Goal: Understand process/instructions

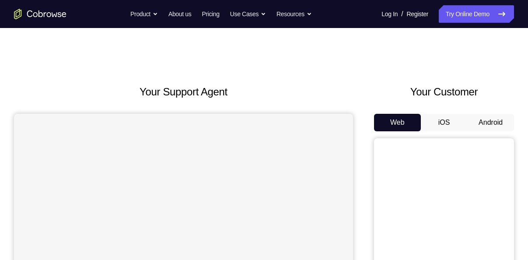
click at [492, 124] on button "Android" at bounding box center [491, 123] width 47 height 18
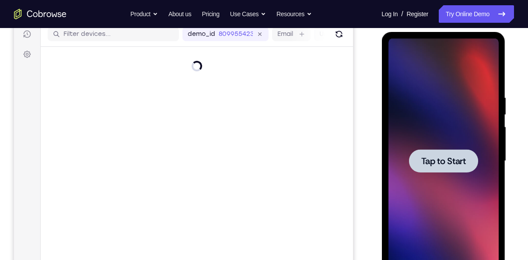
click at [436, 164] on span "Tap to Start" at bounding box center [443, 161] width 45 height 9
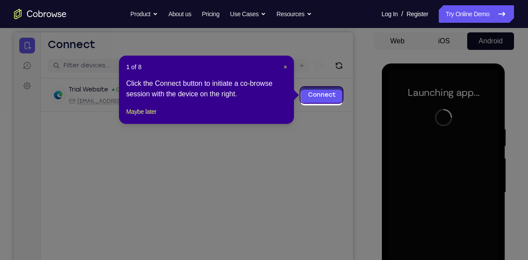
scroll to position [78, 0]
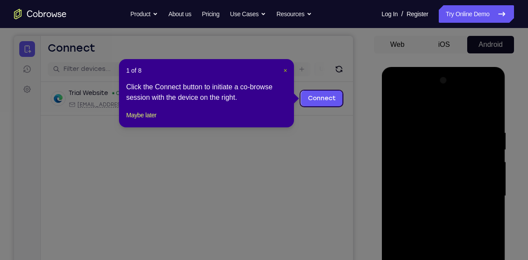
click at [286, 69] on span "×" at bounding box center [286, 70] width 4 height 7
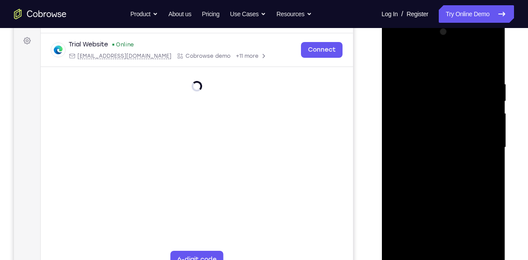
scroll to position [148, 0]
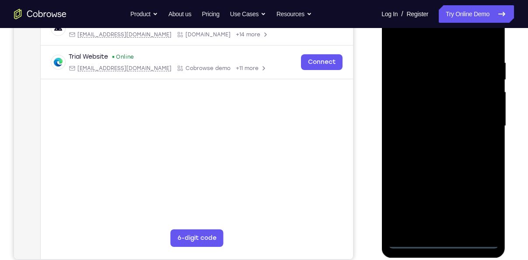
click at [442, 240] on div at bounding box center [443, 126] width 110 height 245
click at [477, 215] on div at bounding box center [443, 126] width 110 height 245
click at [420, 37] on div at bounding box center [443, 126] width 110 height 245
click at [483, 122] on div at bounding box center [443, 126] width 110 height 245
click at [433, 143] on div at bounding box center [443, 126] width 110 height 245
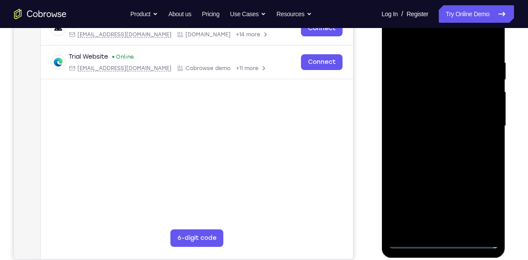
click at [448, 108] on div at bounding box center [443, 126] width 110 height 245
click at [433, 123] on div at bounding box center [443, 126] width 110 height 245
click at [437, 144] on div at bounding box center [443, 126] width 110 height 245
click at [445, 143] on div at bounding box center [443, 126] width 110 height 245
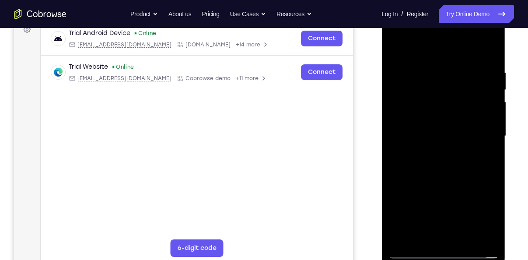
scroll to position [136, 0]
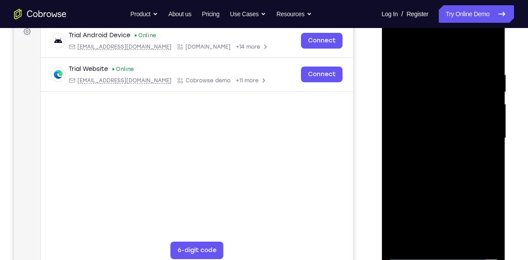
click at [447, 118] on div at bounding box center [443, 138] width 110 height 245
drag, startPoint x: 484, startPoint y: 68, endPoint x: 404, endPoint y: 79, distance: 80.4
click at [404, 79] on div at bounding box center [443, 138] width 110 height 245
drag, startPoint x: 489, startPoint y: 70, endPoint x: 403, endPoint y: 82, distance: 86.2
click at [403, 82] on div at bounding box center [443, 138] width 110 height 245
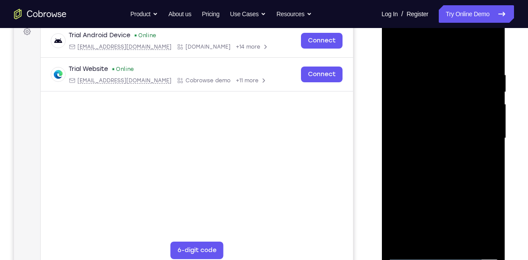
drag, startPoint x: 492, startPoint y: 70, endPoint x: 411, endPoint y: 74, distance: 81.1
click at [411, 74] on div at bounding box center [443, 138] width 110 height 245
click at [484, 242] on div at bounding box center [443, 138] width 110 height 245
